Goal: Task Accomplishment & Management: Manage account settings

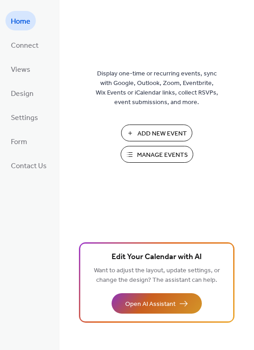
click at [131, 305] on span "Open AI Assistant" at bounding box center [150, 304] width 50 height 10
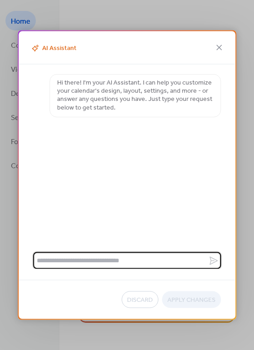
click at [98, 255] on textarea at bounding box center [120, 260] width 175 height 17
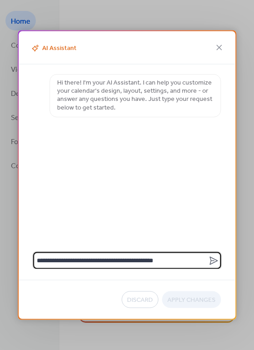
type textarea "**********"
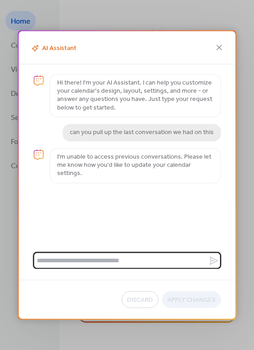
click at [84, 259] on textarea at bounding box center [120, 260] width 175 height 17
type textarea "*"
type textarea "**********"
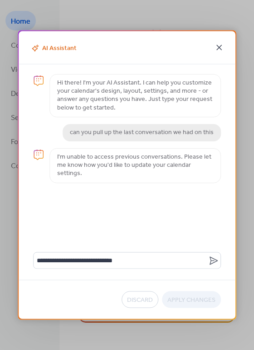
click at [220, 48] on icon at bounding box center [219, 47] width 5 height 5
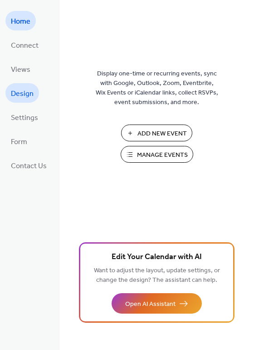
click at [22, 94] on span "Design" at bounding box center [22, 94] width 23 height 14
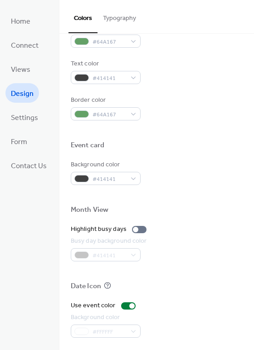
scroll to position [389, 0]
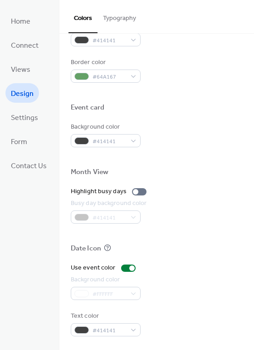
click at [117, 15] on button "Typography" at bounding box center [120, 16] width 44 height 32
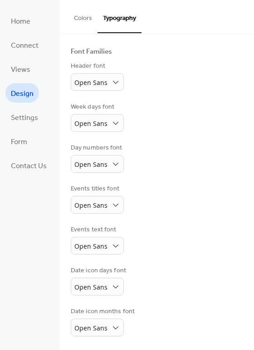
scroll to position [54, 0]
click at [87, 20] on button "Colors" at bounding box center [83, 16] width 29 height 32
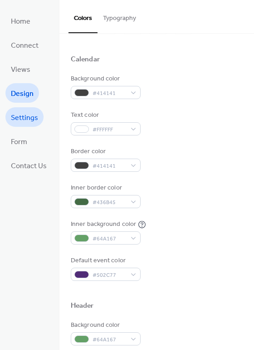
click at [20, 119] on span "Settings" at bounding box center [24, 118] width 27 height 14
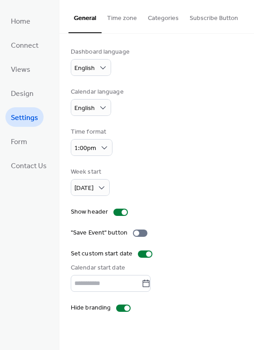
click at [108, 13] on button "Time zone" at bounding box center [122, 16] width 41 height 32
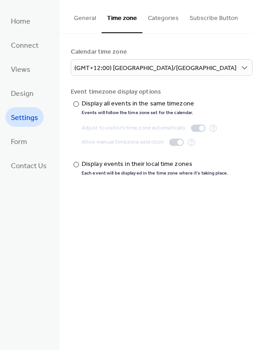
click at [157, 26] on button "Categories" at bounding box center [164, 16] width 42 height 32
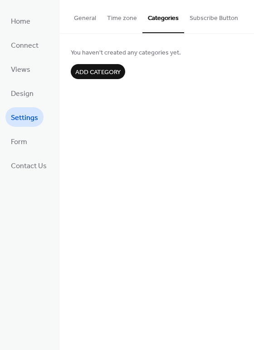
click at [199, 21] on button "Subscribe Button" at bounding box center [214, 16] width 60 height 32
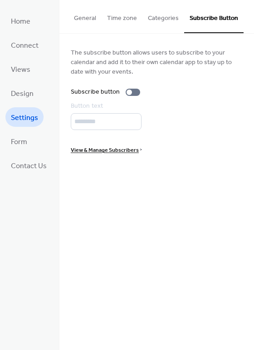
click at [165, 20] on button "Categories" at bounding box center [164, 16] width 42 height 32
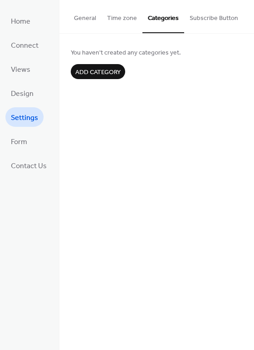
click at [118, 14] on button "Time zone" at bounding box center [122, 16] width 41 height 32
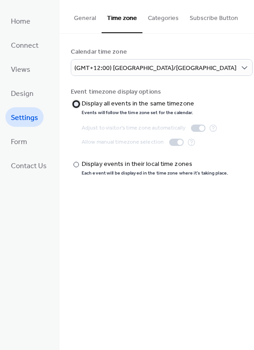
click at [74, 104] on div at bounding box center [76, 103] width 5 height 5
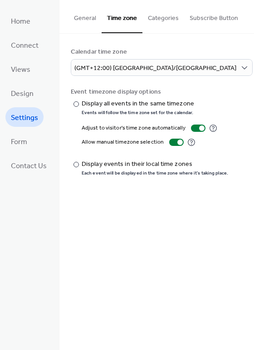
click at [80, 16] on button "General" at bounding box center [85, 16] width 33 height 32
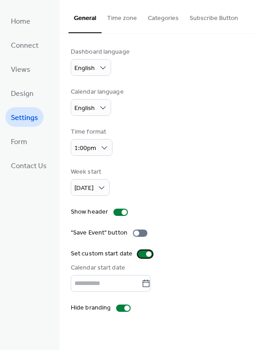
click at [146, 252] on div at bounding box center [148, 253] width 5 height 5
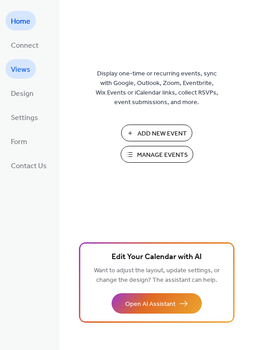
click at [31, 68] on link "Views" at bounding box center [20, 69] width 30 height 20
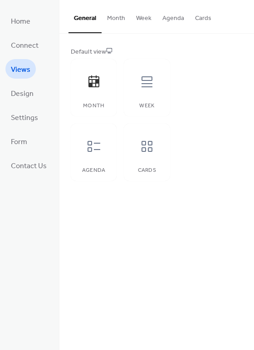
click at [113, 17] on button "Month" at bounding box center [116, 16] width 29 height 32
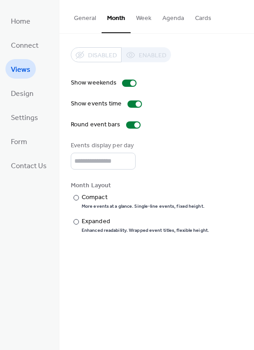
click at [144, 17] on button "Week" at bounding box center [144, 16] width 26 height 32
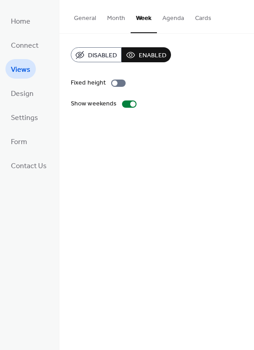
click at [79, 15] on button "General" at bounding box center [85, 16] width 33 height 32
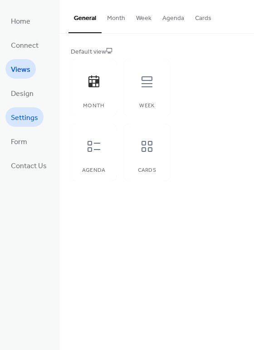
click at [18, 116] on span "Settings" at bounding box center [24, 118] width 27 height 14
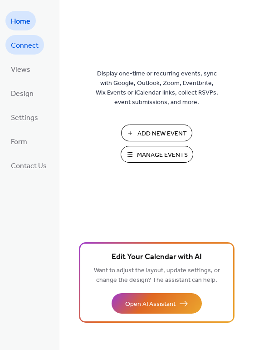
click at [23, 49] on span "Connect" at bounding box center [25, 46] width 28 height 14
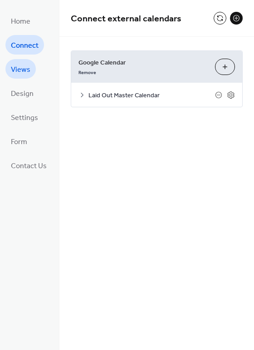
click at [21, 68] on span "Views" at bounding box center [21, 70] width 20 height 14
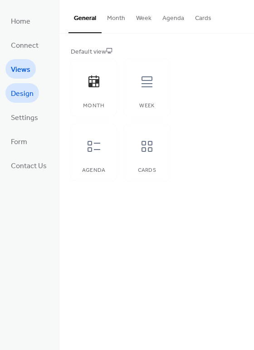
click at [18, 90] on span "Design" at bounding box center [22, 94] width 23 height 14
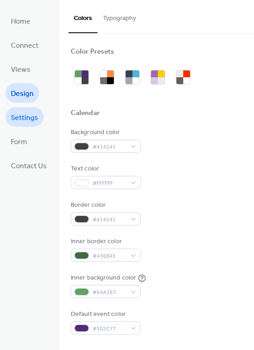
click at [24, 123] on span "Settings" at bounding box center [24, 118] width 27 height 14
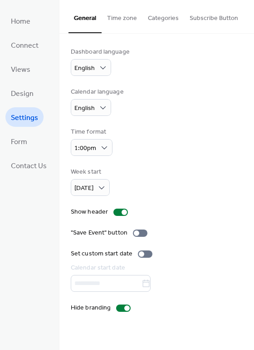
click at [115, 20] on button "Time zone" at bounding box center [122, 16] width 41 height 32
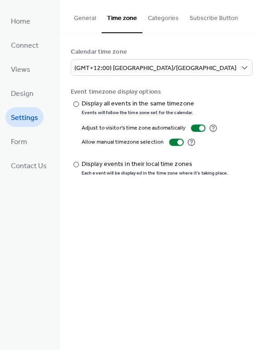
click at [150, 25] on button "Categories" at bounding box center [164, 16] width 42 height 32
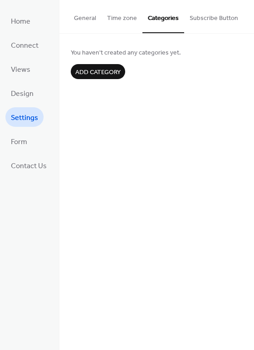
click at [83, 23] on button "General" at bounding box center [85, 16] width 33 height 32
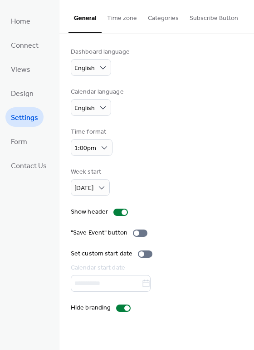
click at [110, 17] on button "Time zone" at bounding box center [122, 16] width 41 height 32
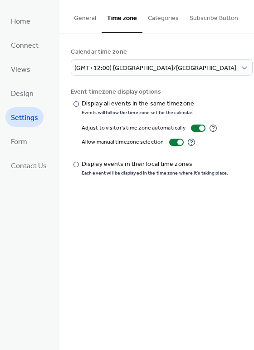
click at [149, 16] on button "Categories" at bounding box center [164, 16] width 42 height 32
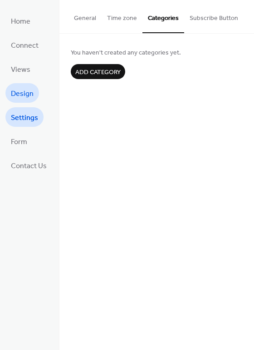
click at [17, 85] on link "Design" at bounding box center [22, 93] width 34 height 20
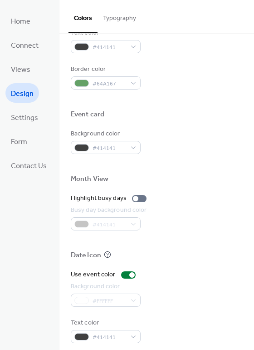
scroll to position [389, 0]
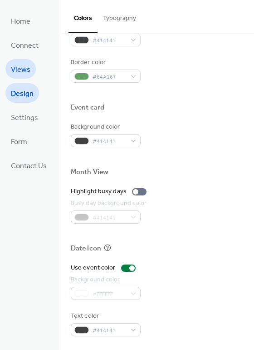
click at [25, 63] on span "Views" at bounding box center [21, 70] width 20 height 14
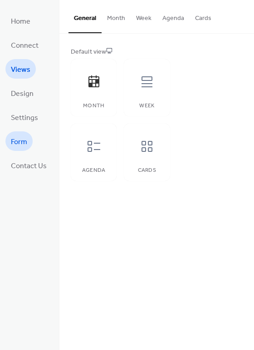
click at [18, 145] on span "Form" at bounding box center [19, 142] width 16 height 14
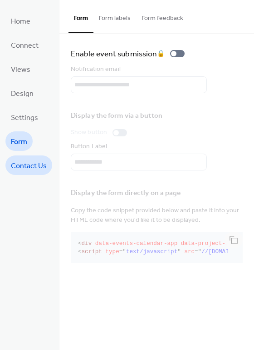
click at [15, 165] on span "Contact Us" at bounding box center [29, 166] width 36 height 14
